Goal: Navigation & Orientation: Understand site structure

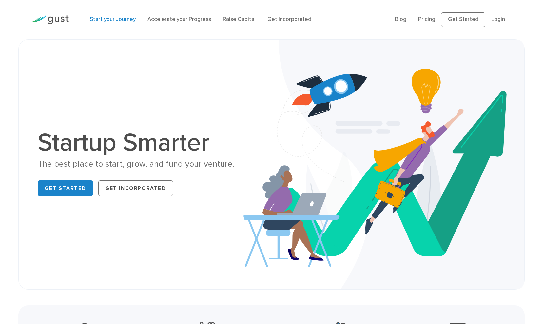
click at [122, 22] on link "Start your Journey" at bounding box center [113, 19] width 46 height 7
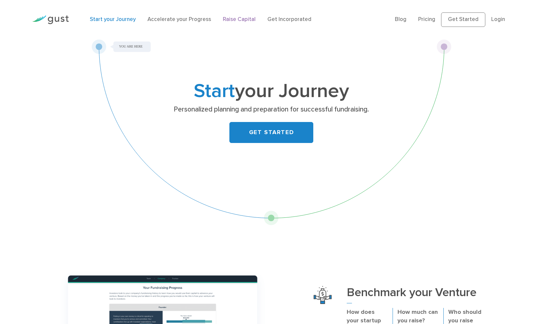
click at [243, 19] on link "Raise Capital" at bounding box center [239, 19] width 33 height 7
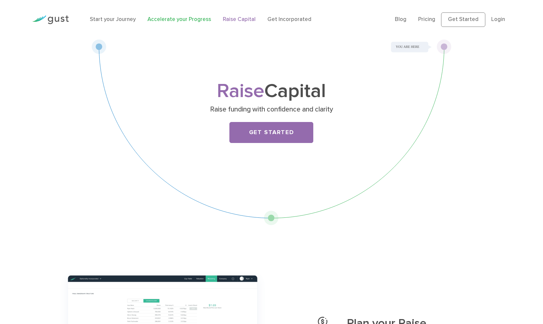
click at [196, 21] on link "Accelerate your Progress" at bounding box center [180, 19] width 64 height 7
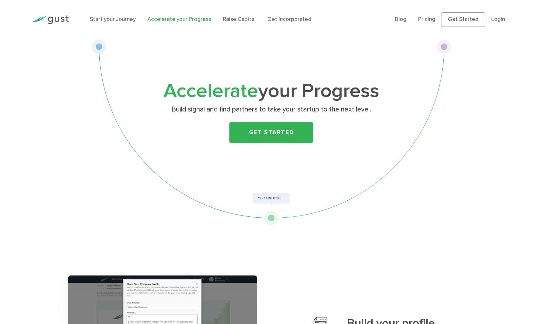
click at [58, 16] on img at bounding box center [50, 19] width 37 height 9
